Goal: Information Seeking & Learning: Understand process/instructions

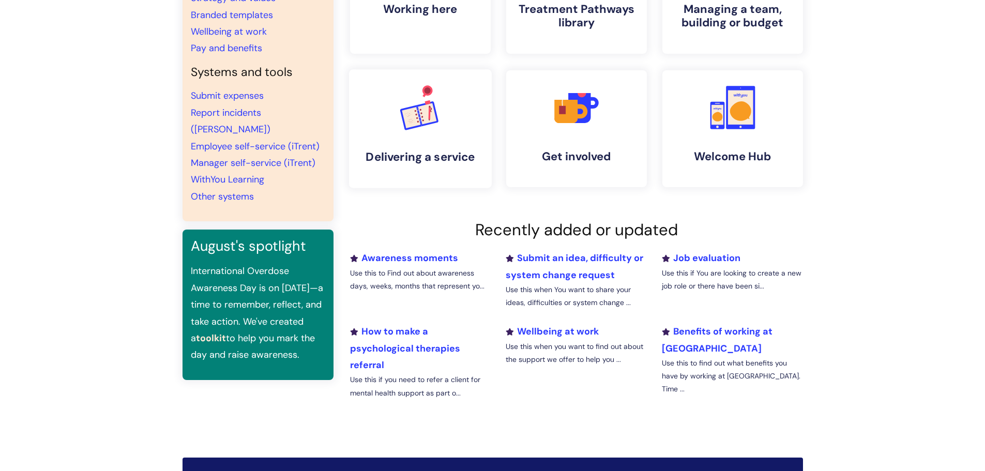
scroll to position [52, 0]
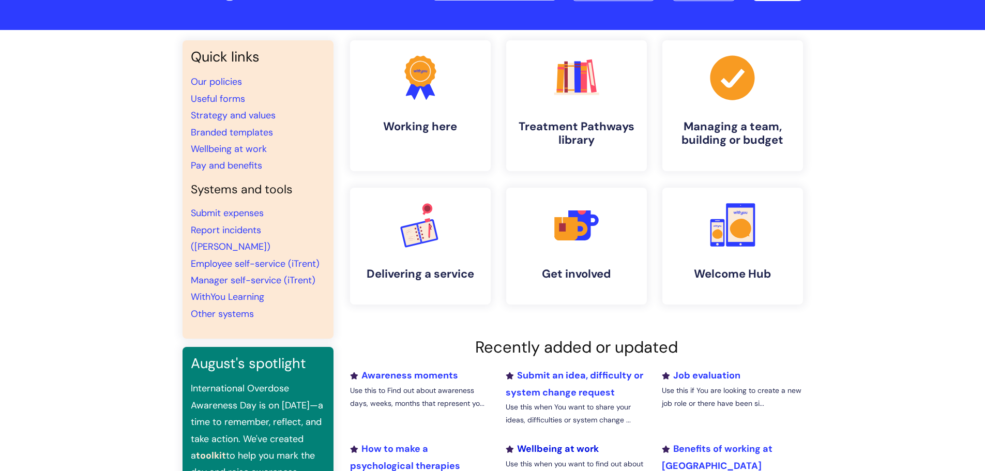
click at [563, 453] on link "Wellbeing at work" at bounding box center [552, 449] width 93 height 12
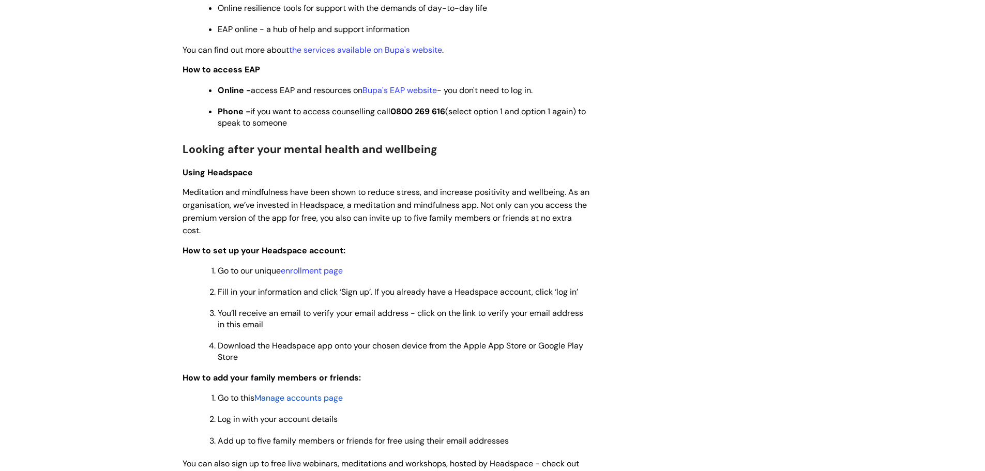
scroll to position [724, 0]
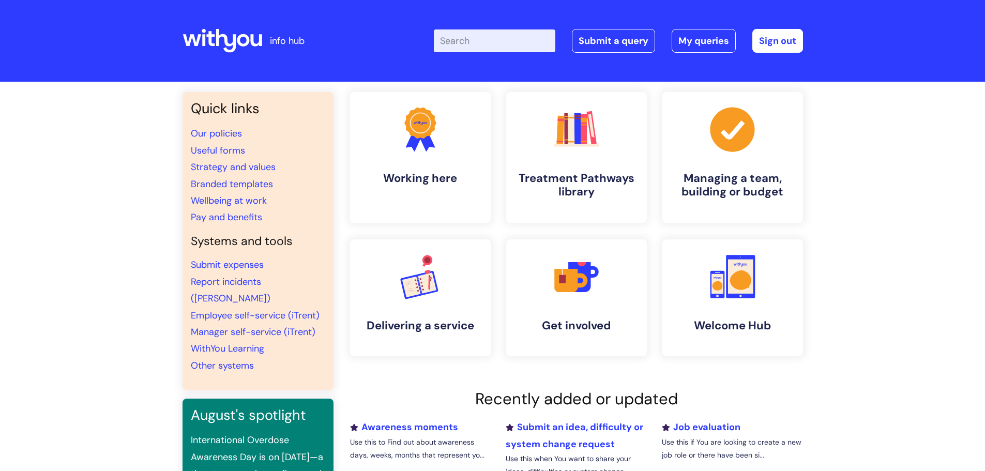
click at [486, 44] on input "Enter your search term here..." at bounding box center [495, 40] width 122 height 23
type input "induction"
click button "Search" at bounding box center [0, 0] width 0 height 0
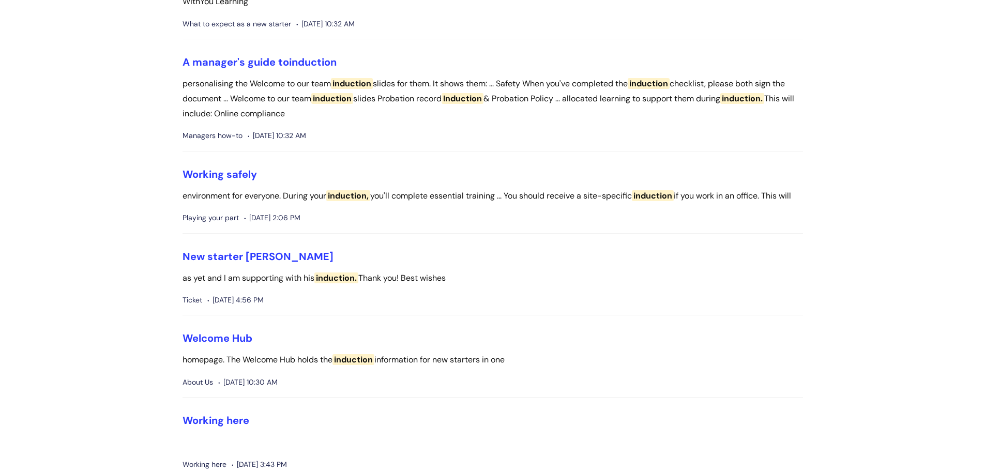
scroll to position [517, 0]
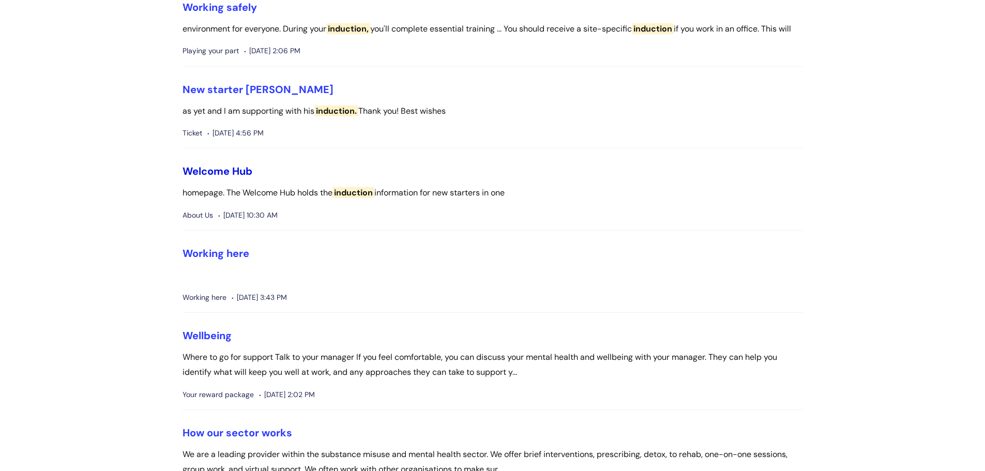
click at [218, 178] on link "Welcome Hub" at bounding box center [218, 170] width 70 height 13
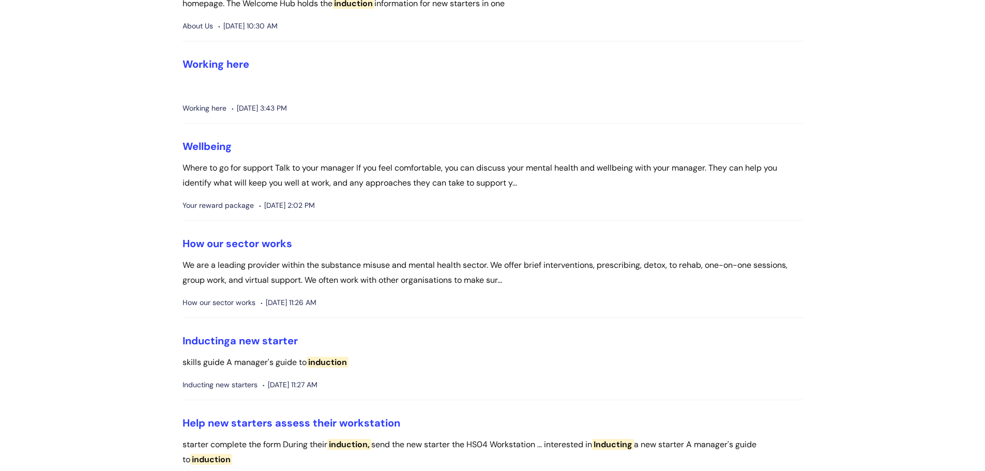
scroll to position [724, 0]
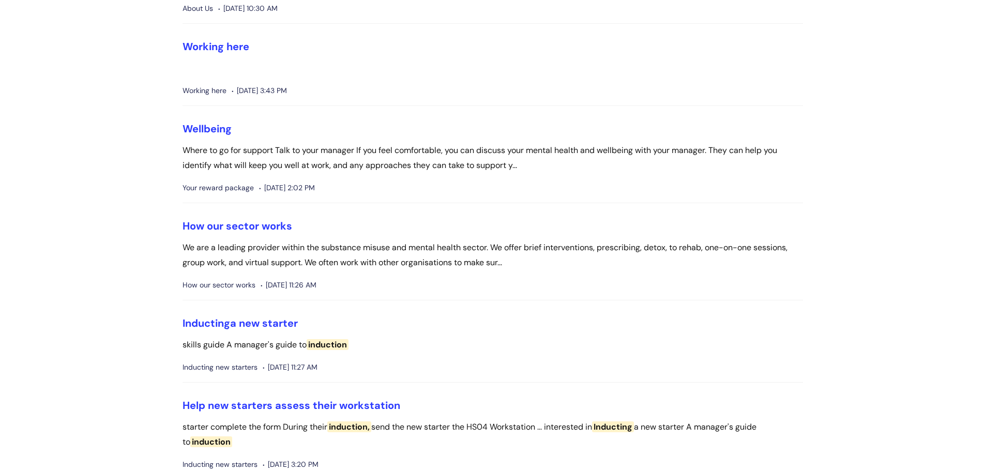
click at [248, 347] on li "Inducting a new starter skills guide A manager's guide to induction Inducting n…" at bounding box center [493, 350] width 621 height 66
click at [257, 330] on link "Inducting a new starter" at bounding box center [240, 323] width 115 height 13
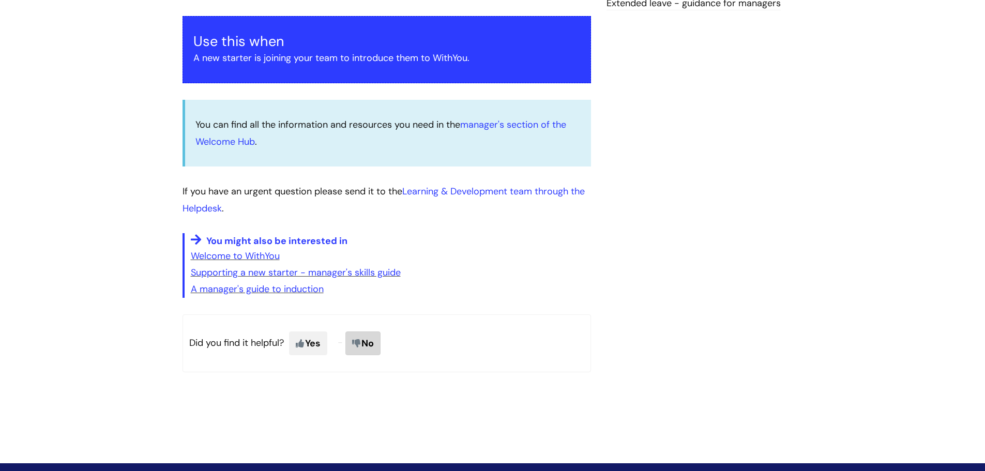
scroll to position [207, 0]
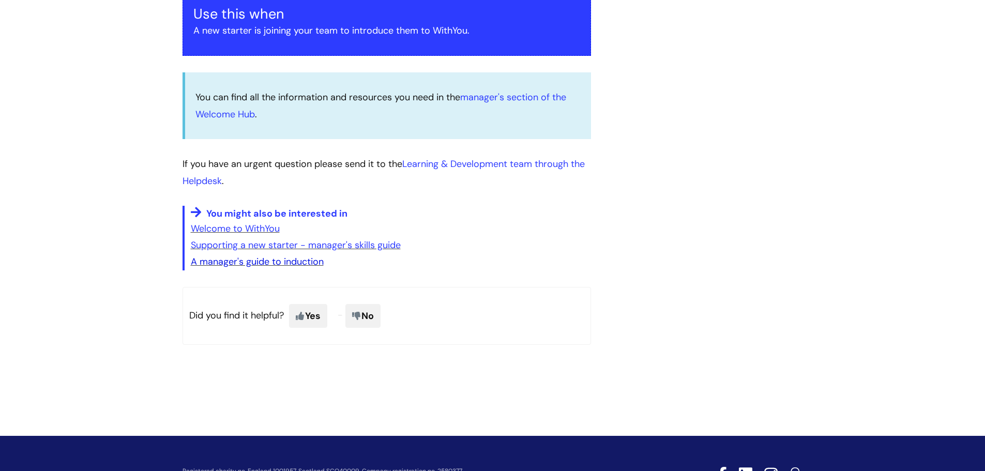
click at [300, 259] on link "A manager's guide to induction" at bounding box center [257, 262] width 133 height 12
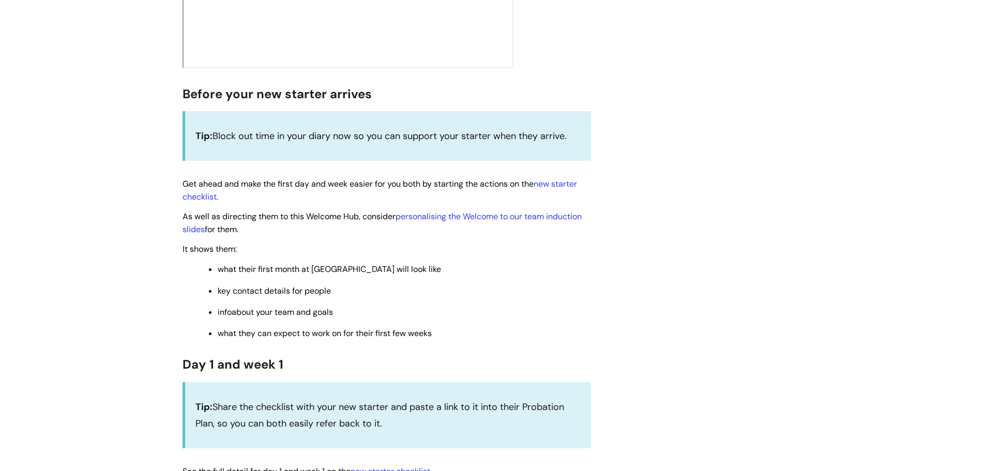
scroll to position [465, 0]
click at [425, 216] on link "personalising the Welcome to our team induction slides" at bounding box center [382, 222] width 399 height 24
